Goal: Obtain resource: Obtain resource

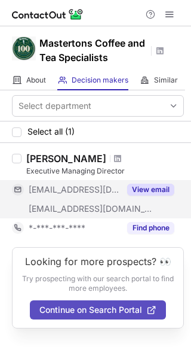
click at [155, 190] on button "View email" at bounding box center [150, 190] width 47 height 12
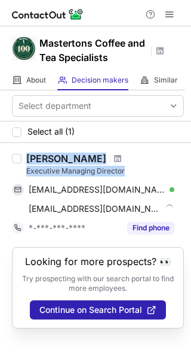
drag, startPoint x: 29, startPoint y: 159, endPoint x: 125, endPoint y: 172, distance: 97.2
click at [125, 172] on div "Ryler J Masterton Executive Managing Director" at bounding box center [105, 165] width 158 height 24
copy div "Ryler J Masterton Executive Managing Director"
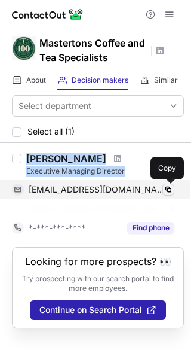
click at [168, 190] on span at bounding box center [169, 190] width 10 height 10
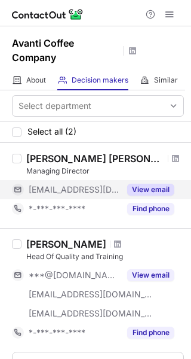
click at [155, 190] on button "View email" at bounding box center [150, 190] width 47 height 12
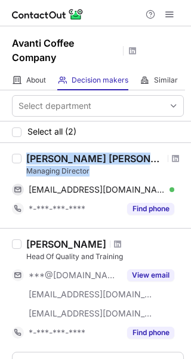
drag, startPoint x: 29, startPoint y: 157, endPoint x: 93, endPoint y: 169, distance: 65.1
click at [93, 169] on div "Stacey Gareth Moss Managing Director" at bounding box center [105, 165] width 158 height 24
copy div "Stacey Gareth Moss Managing Director"
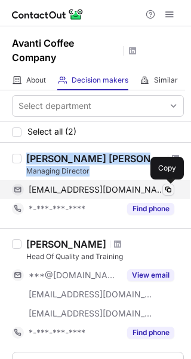
click at [170, 190] on span at bounding box center [169, 190] width 10 height 10
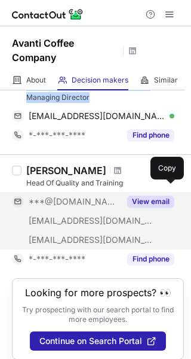
scroll to position [83, 0]
